Goal: Check status: Check status

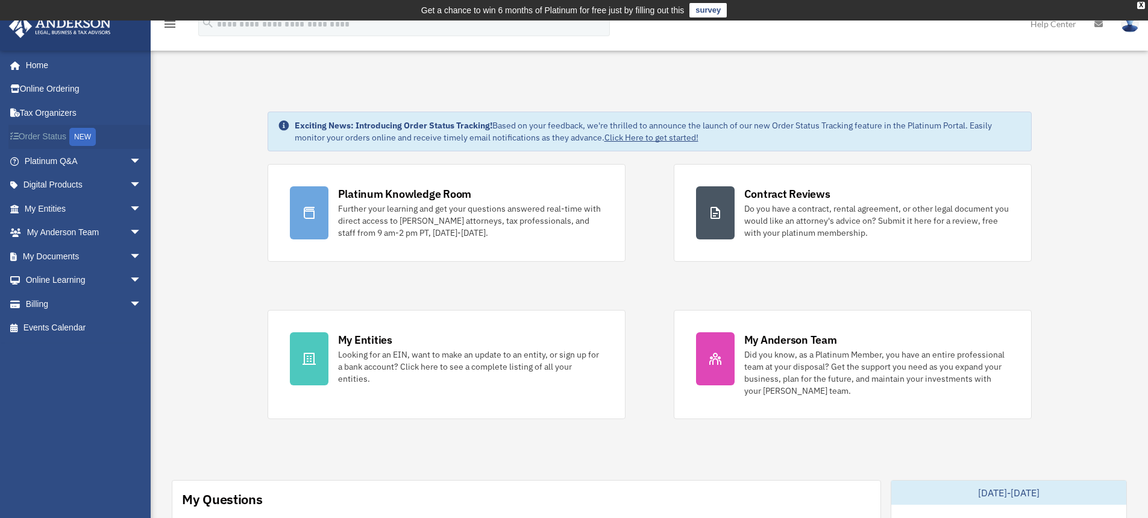
click at [48, 137] on link "Order Status NEW" at bounding box center [83, 137] width 151 height 25
click at [54, 186] on link "Digital Products arrow_drop_down" at bounding box center [83, 185] width 151 height 24
